Goal: Transaction & Acquisition: Book appointment/travel/reservation

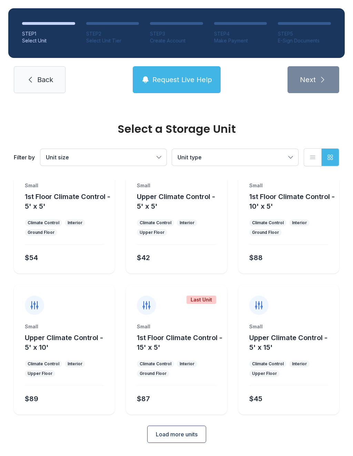
scroll to position [37, 0]
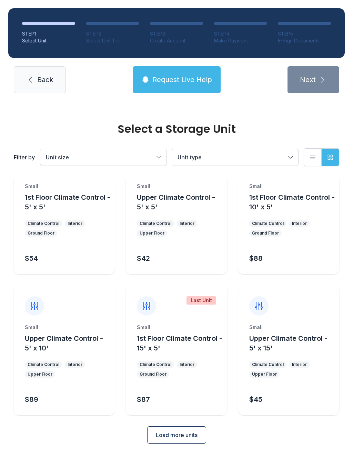
click at [177, 440] on button "Load more units" at bounding box center [176, 434] width 59 height 17
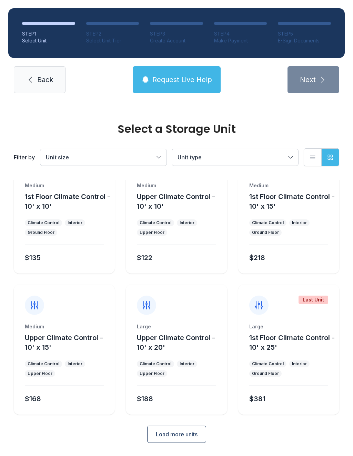
scroll to position [319, 0]
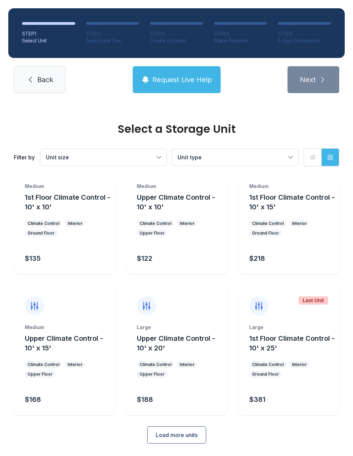
click at [68, 394] on div "$168" at bounding box center [63, 397] width 82 height 12
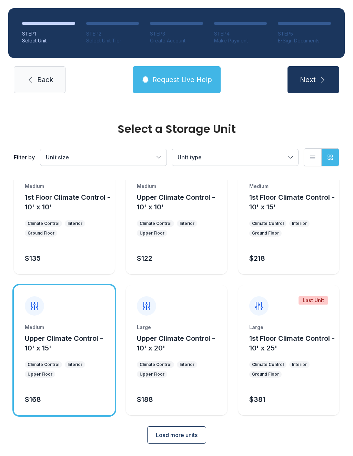
click at [318, 87] on button "Next" at bounding box center [313, 79] width 52 height 27
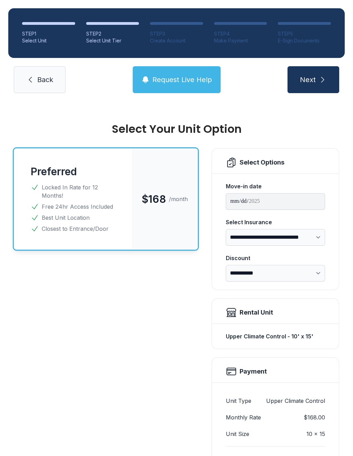
click at [171, 75] on span "Request Live Help" at bounding box center [182, 80] width 60 height 10
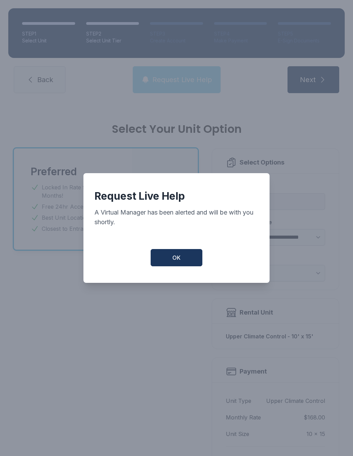
click at [182, 264] on button "OK" at bounding box center [177, 257] width 52 height 17
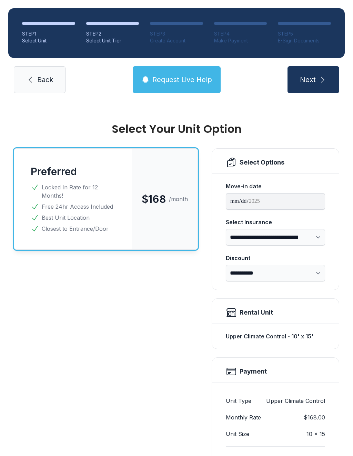
click at [35, 81] on link "Back" at bounding box center [40, 79] width 52 height 27
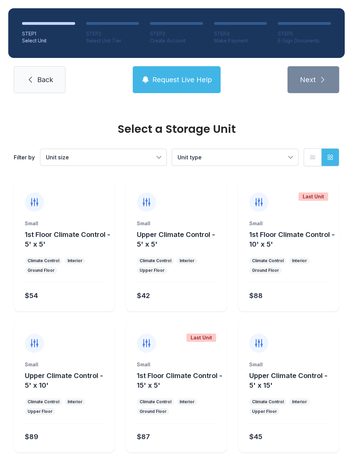
click at [33, 77] on icon at bounding box center [30, 79] width 8 height 8
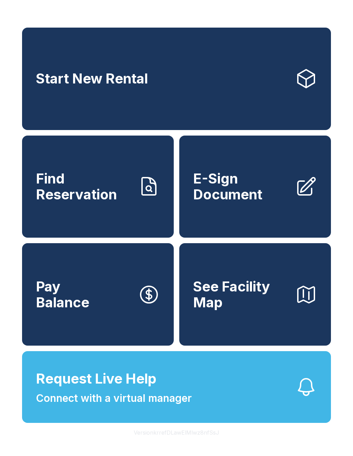
click at [267, 197] on span "E-Sign Document" at bounding box center [241, 186] width 96 height 31
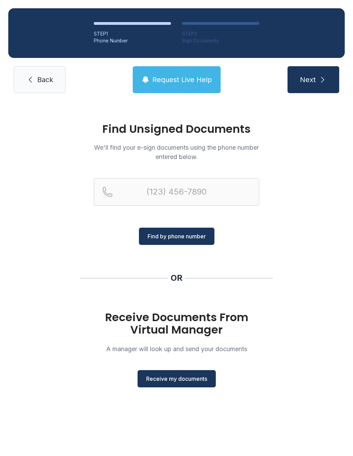
click at [176, 377] on span "Receive my documents" at bounding box center [176, 378] width 61 height 8
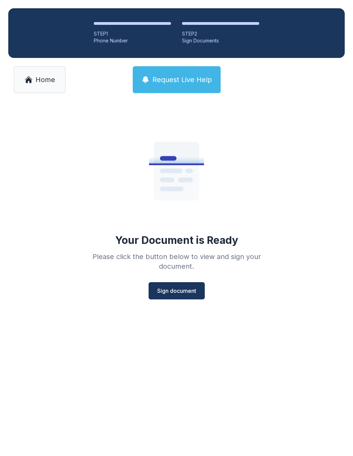
click at [170, 299] on button "Sign document" at bounding box center [177, 290] width 56 height 17
